Goal: Unclear

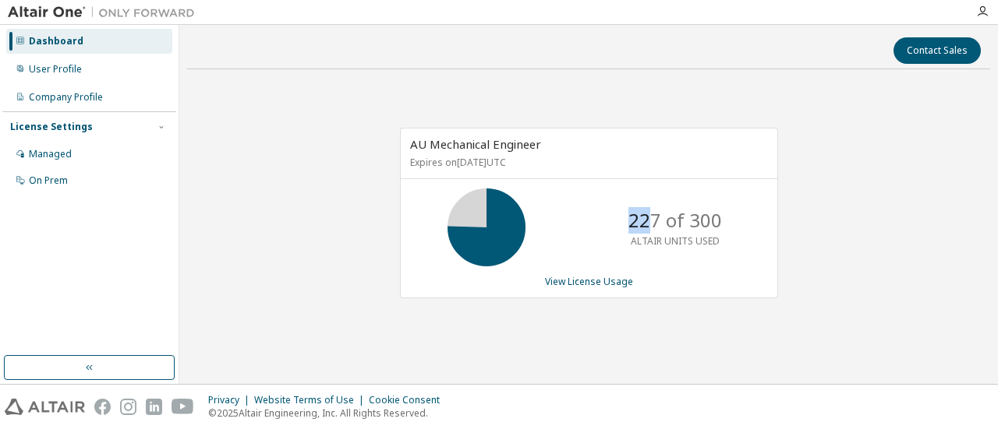
click at [655, 222] on p "227 of 300" at bounding box center [675, 220] width 94 height 26
